Goal: Task Accomplishment & Management: Complete application form

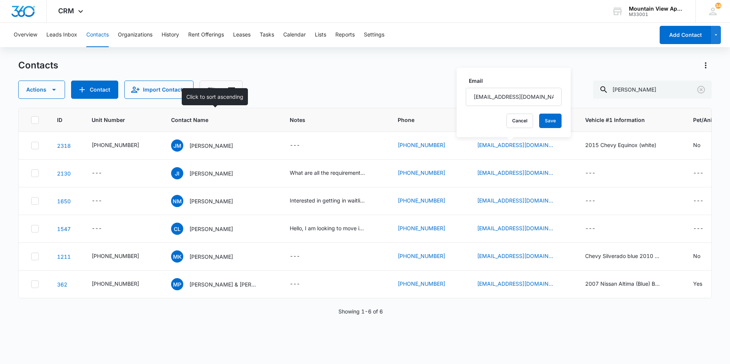
click at [327, 74] on div "Contacts Actions Contact Import Contacts Filters [PERSON_NAME]" at bounding box center [365, 79] width 694 height 40
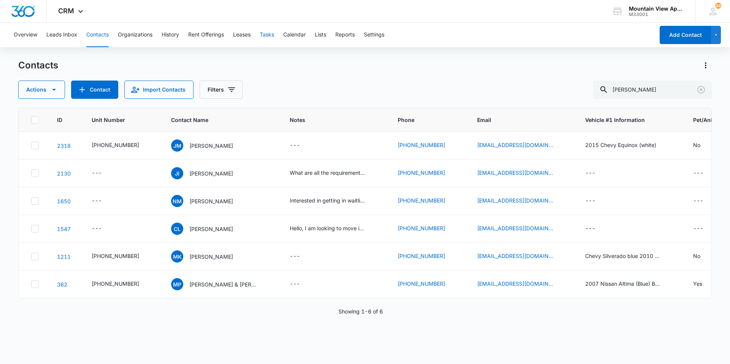
click at [263, 32] on button "Tasks" at bounding box center [267, 35] width 14 height 24
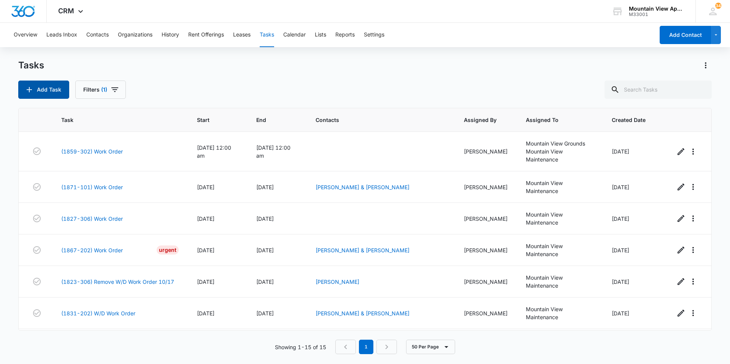
click at [58, 95] on button "Add Task" at bounding box center [43, 90] width 51 height 18
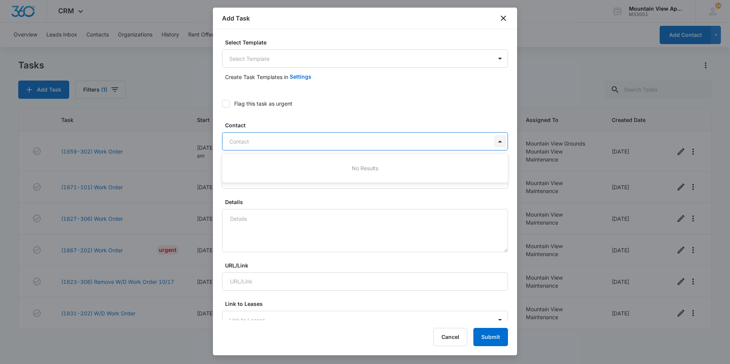
click at [494, 142] on div at bounding box center [500, 141] width 12 height 12
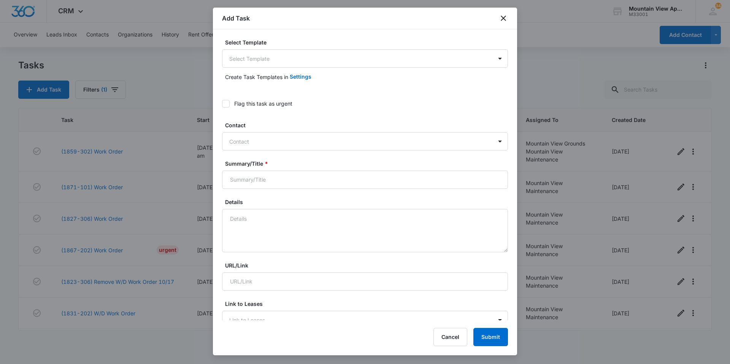
click at [436, 106] on label "Flag this task as urgent" at bounding box center [365, 104] width 286 height 8
click at [222, 104] on input "Flag this task as urgent" at bounding box center [222, 104] width 0 height 0
click at [495, 64] on body "CRM Apps Reputation Websites Forms CRM Email Social Content Ads Intelligence Fi…" at bounding box center [365, 182] width 730 height 364
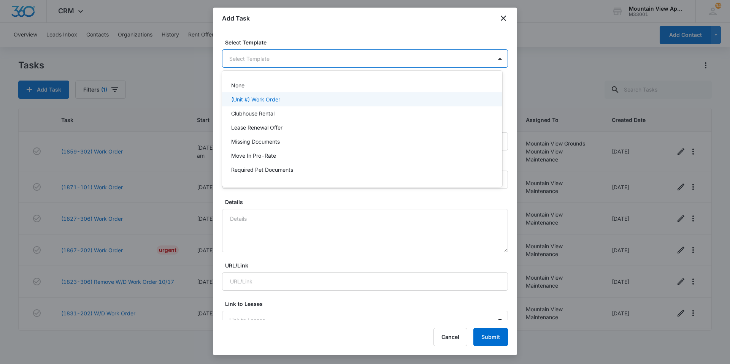
click at [332, 102] on div "(Unit #) Work Order" at bounding box center [361, 99] width 261 height 8
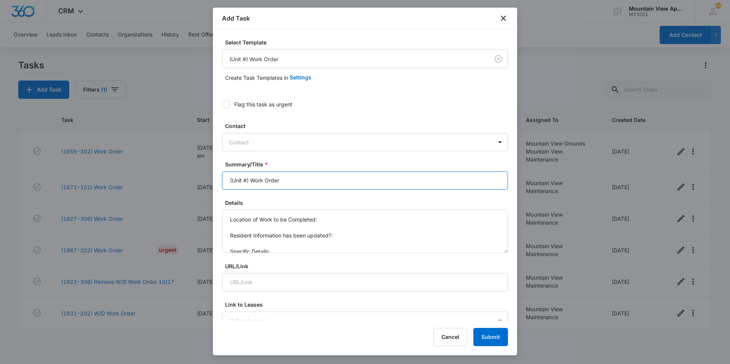
drag, startPoint x: 248, startPoint y: 180, endPoint x: 213, endPoint y: 181, distance: 34.6
click at [216, 181] on div "Select Template (Unit #) Work Order Create Task Templates in Settings Flag this…" at bounding box center [365, 174] width 304 height 291
type input "Clubhouse - Work Order"
click at [229, 104] on icon at bounding box center [226, 104] width 7 height 7
click at [222, 105] on input "Flag this task as urgent" at bounding box center [222, 105] width 0 height 0
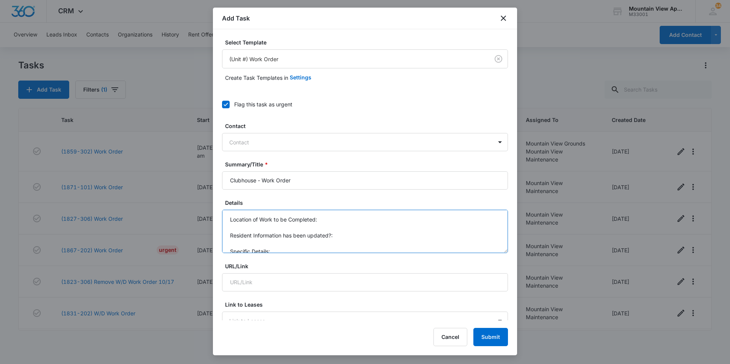
click at [338, 220] on textarea "Location of Work to be Completed: Resident Information has been updated?: Speci…" at bounding box center [365, 231] width 286 height 43
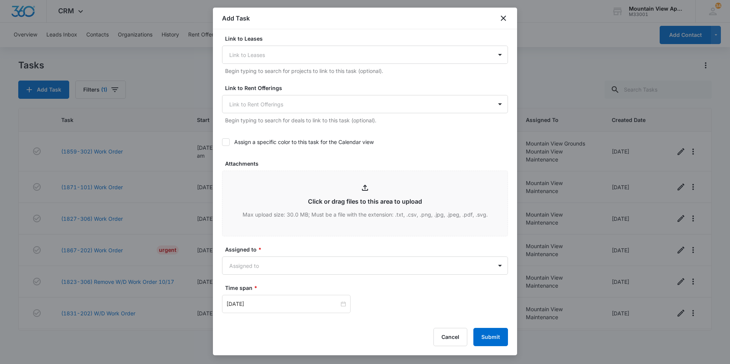
scroll to position [380, 0]
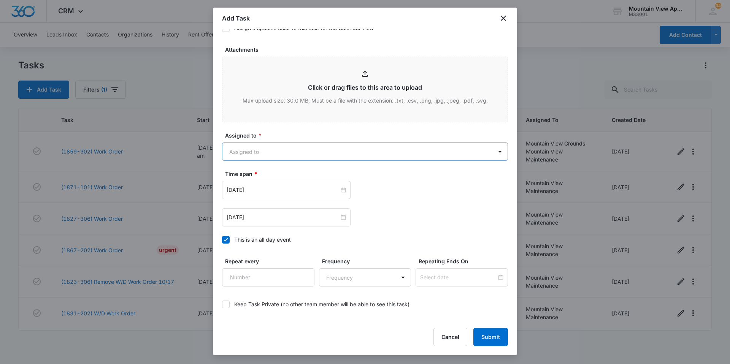
type textarea "Location of Work to be Completed: Main Tenant Lounge Resident Information has b…"
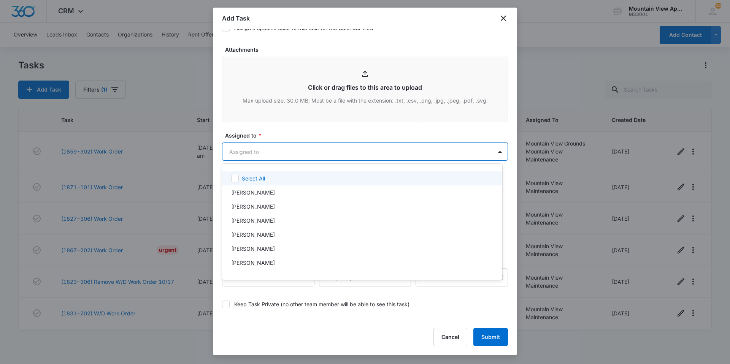
click at [318, 159] on body "CRM Apps Reputation Websites Forms CRM Email Social Content Ads Intelligence Fi…" at bounding box center [365, 182] width 730 height 364
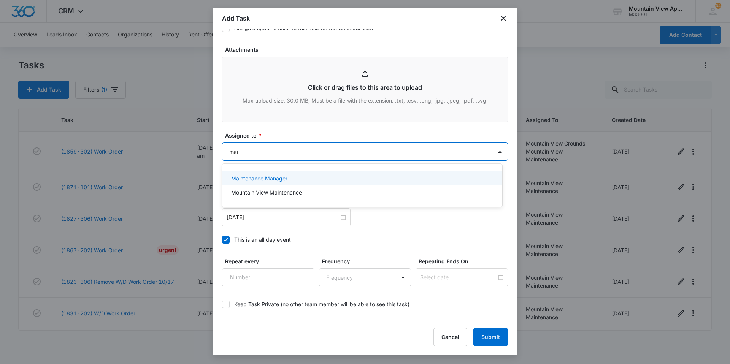
type input "main"
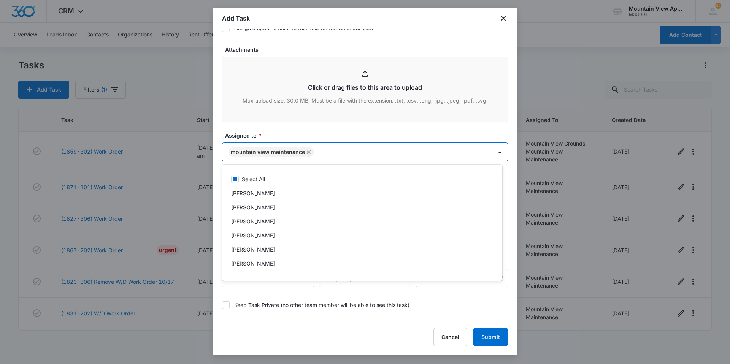
click at [326, 123] on div at bounding box center [365, 182] width 730 height 364
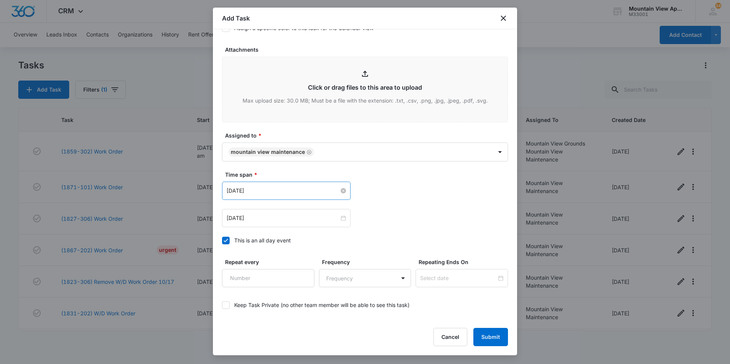
click at [291, 190] on input "[DATE]" at bounding box center [283, 191] width 113 height 8
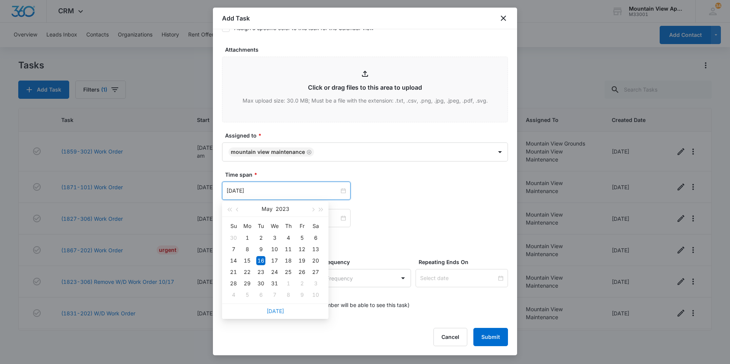
click at [273, 311] on link "[DATE]" at bounding box center [275, 311] width 17 height 6
type input "[DATE]"
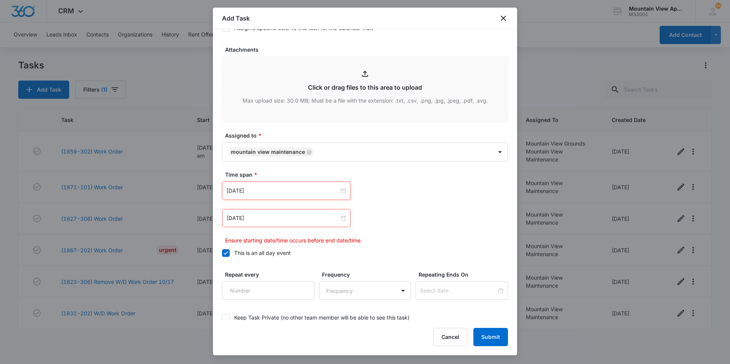
click at [286, 225] on div "[DATE]" at bounding box center [286, 218] width 129 height 18
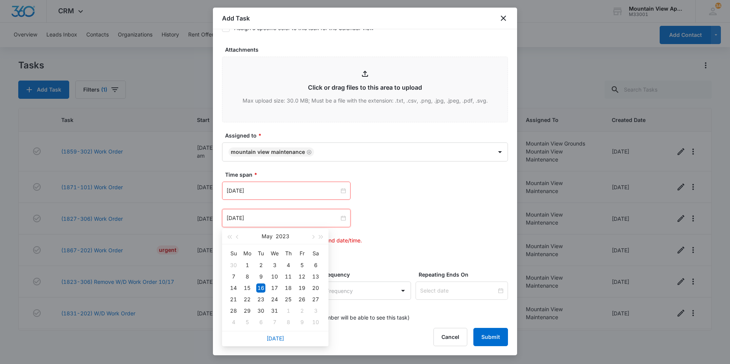
click at [275, 335] on div "[DATE]" at bounding box center [275, 338] width 107 height 15
click at [275, 337] on link "[DATE]" at bounding box center [275, 338] width 17 height 6
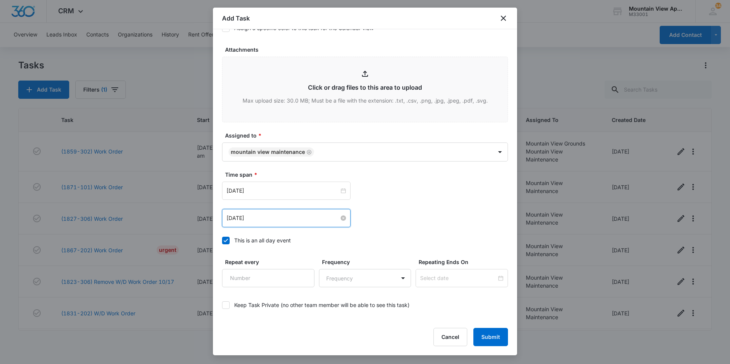
click at [281, 219] on input "[DATE]" at bounding box center [283, 218] width 113 height 8
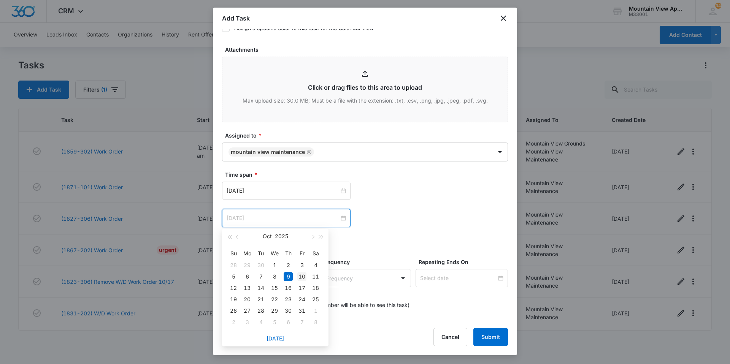
type input "[DATE]"
click at [304, 278] on div "10" at bounding box center [301, 276] width 9 height 9
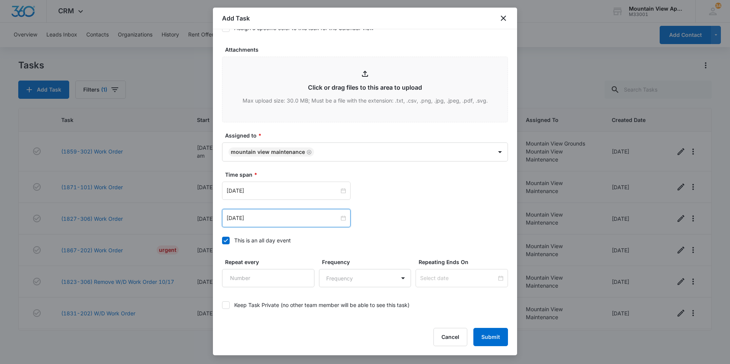
click at [409, 222] on div "[DATE] [DATE] Su Mo Tu We Th Fr Sa 28 29 30 1 2 3 4 5 6 7 8 9 10 11 12 13 14 15…" at bounding box center [365, 218] width 286 height 18
click at [490, 344] on button "Submit" at bounding box center [491, 337] width 35 height 18
